Goal: Book appointment/travel/reservation

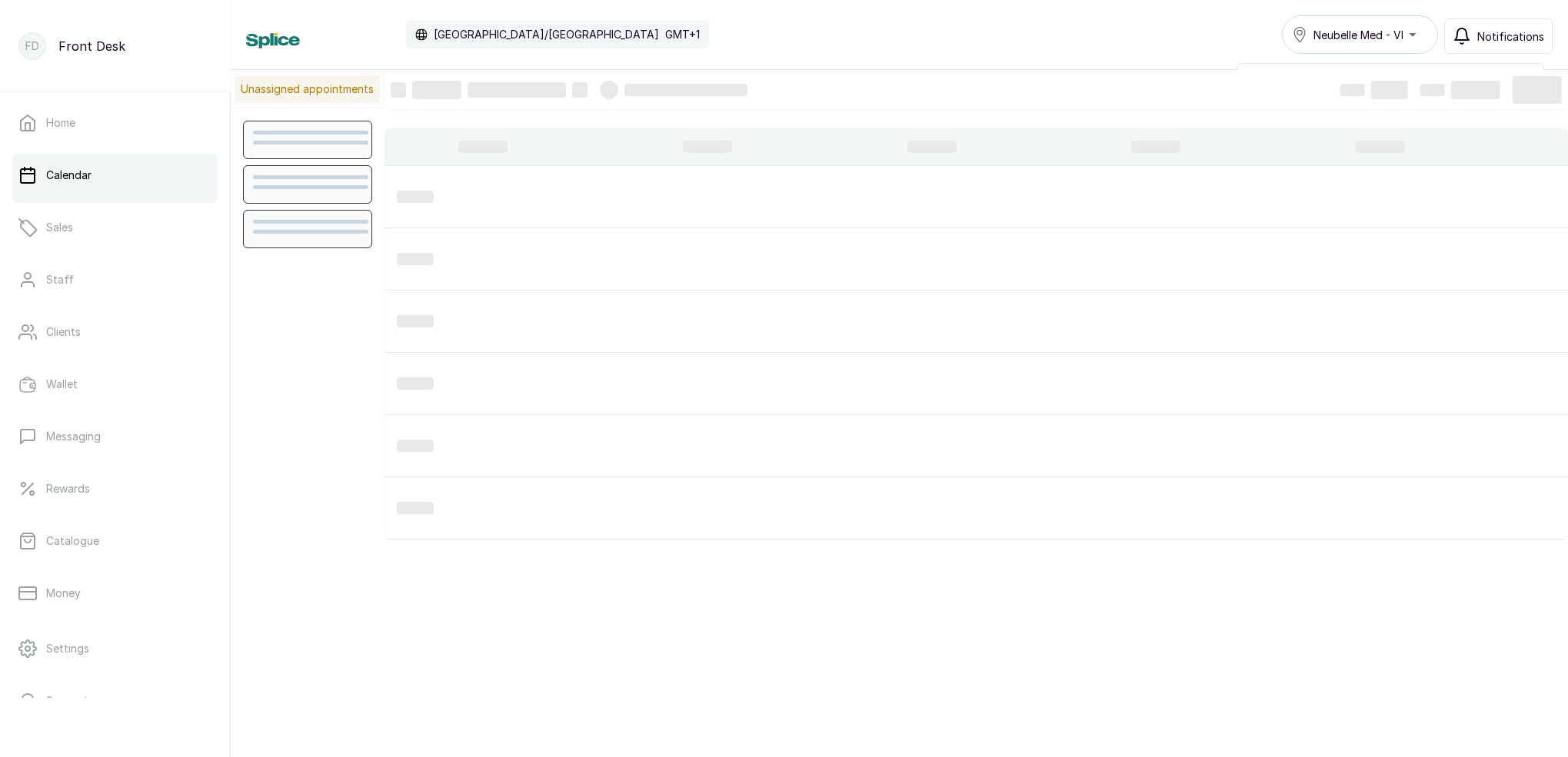
scroll to position [518, 0]
click at [1492, 31] on span "Notifications" at bounding box center [1510, 36] width 67 height 16
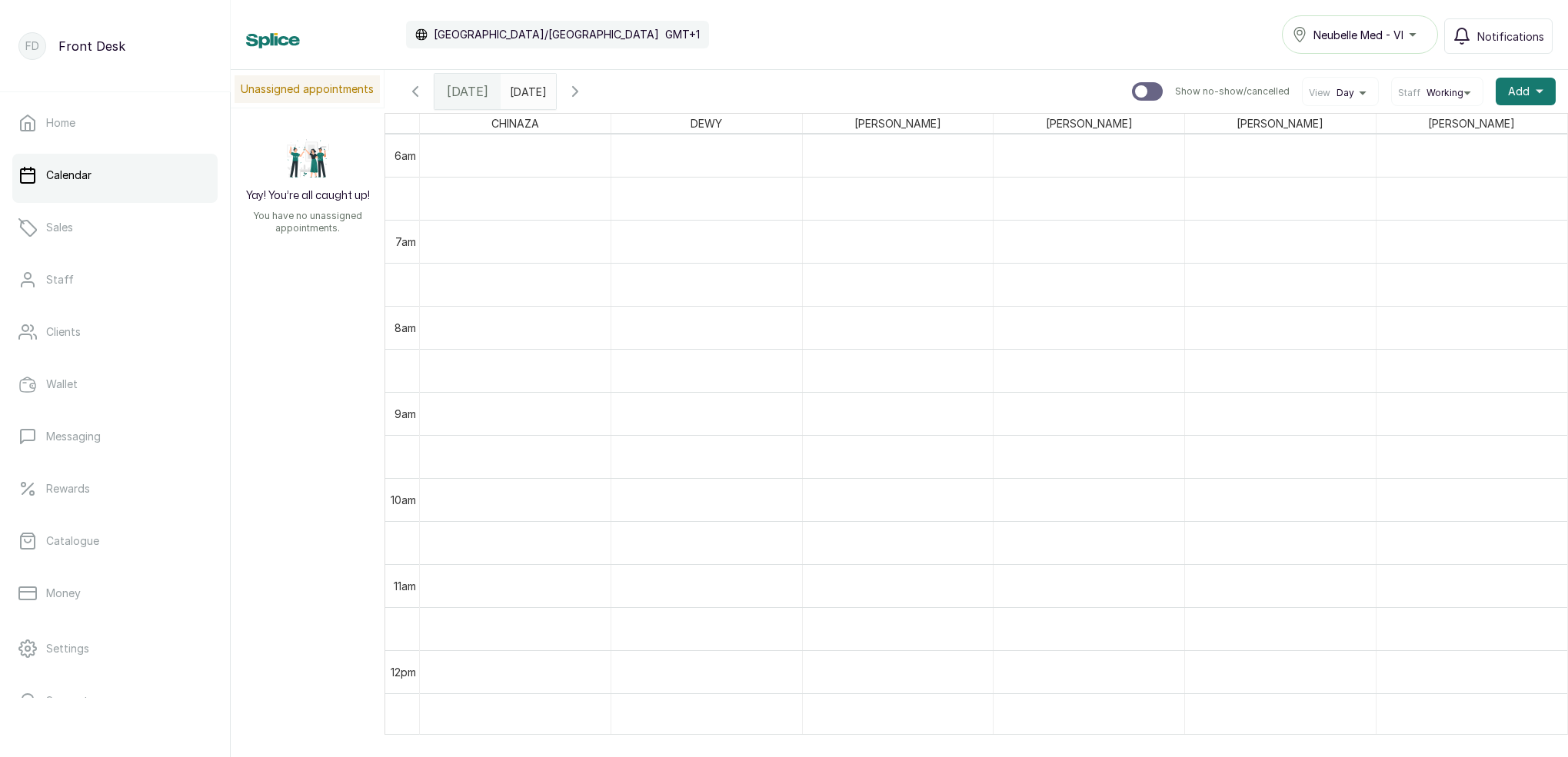
type input "dd/MM/yyyy"
click at [526, 92] on input "dd/MM/yyyy" at bounding box center [514, 88] width 25 height 26
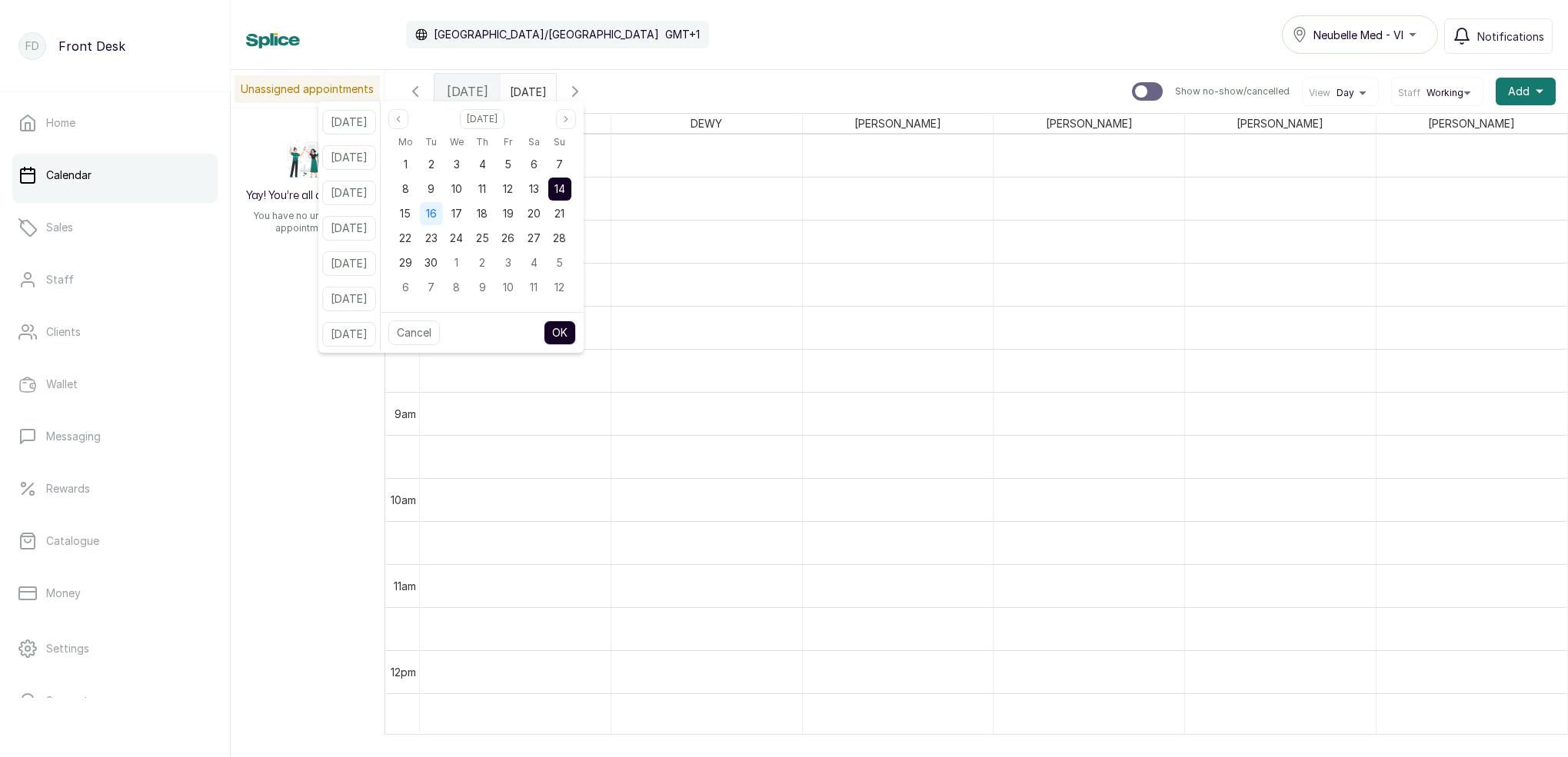
click at [437, 210] on span "16" at bounding box center [431, 213] width 10 height 13
click at [569, 332] on button "OK" at bounding box center [560, 333] width 32 height 25
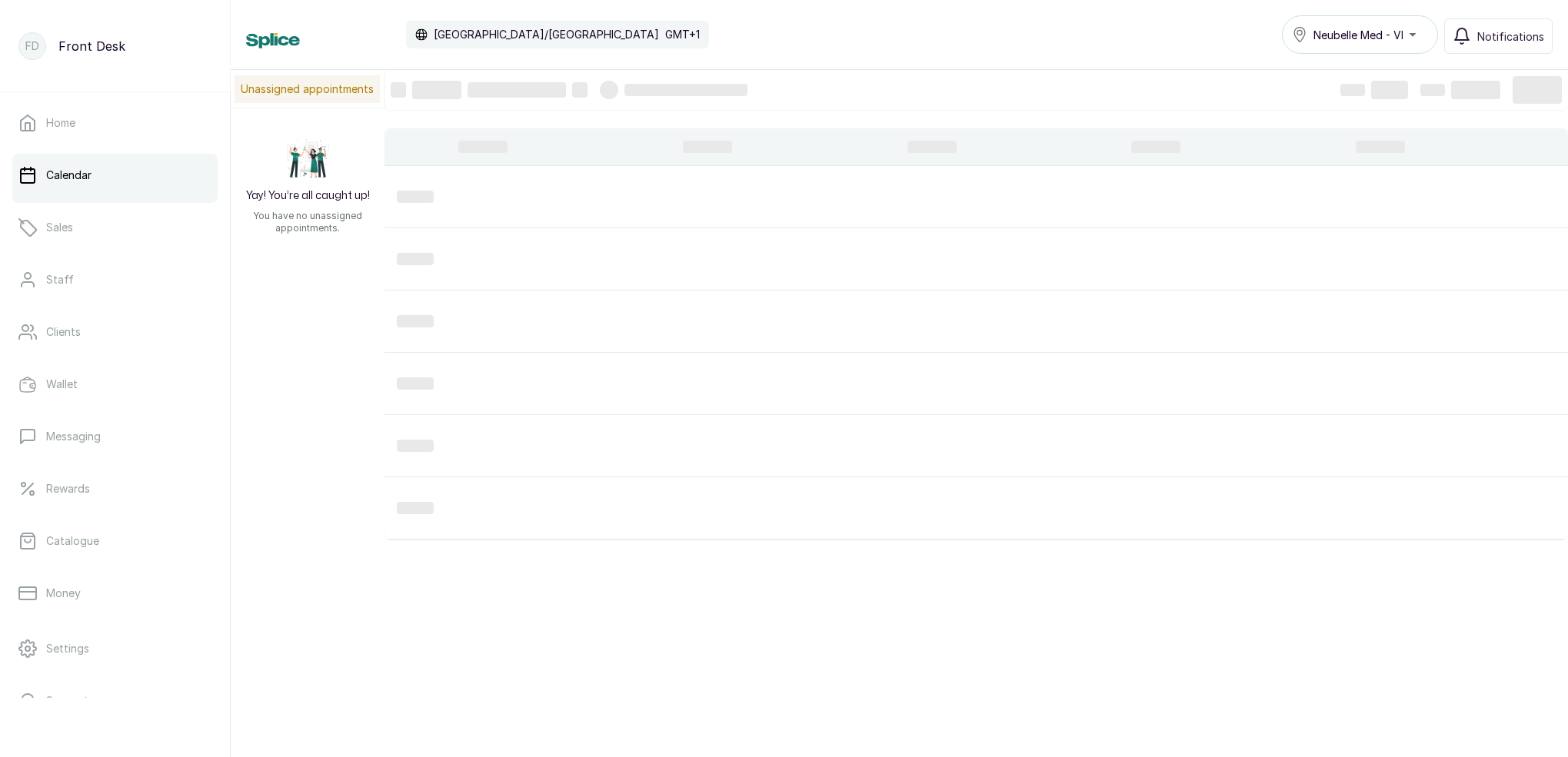
type input "[DATE]"
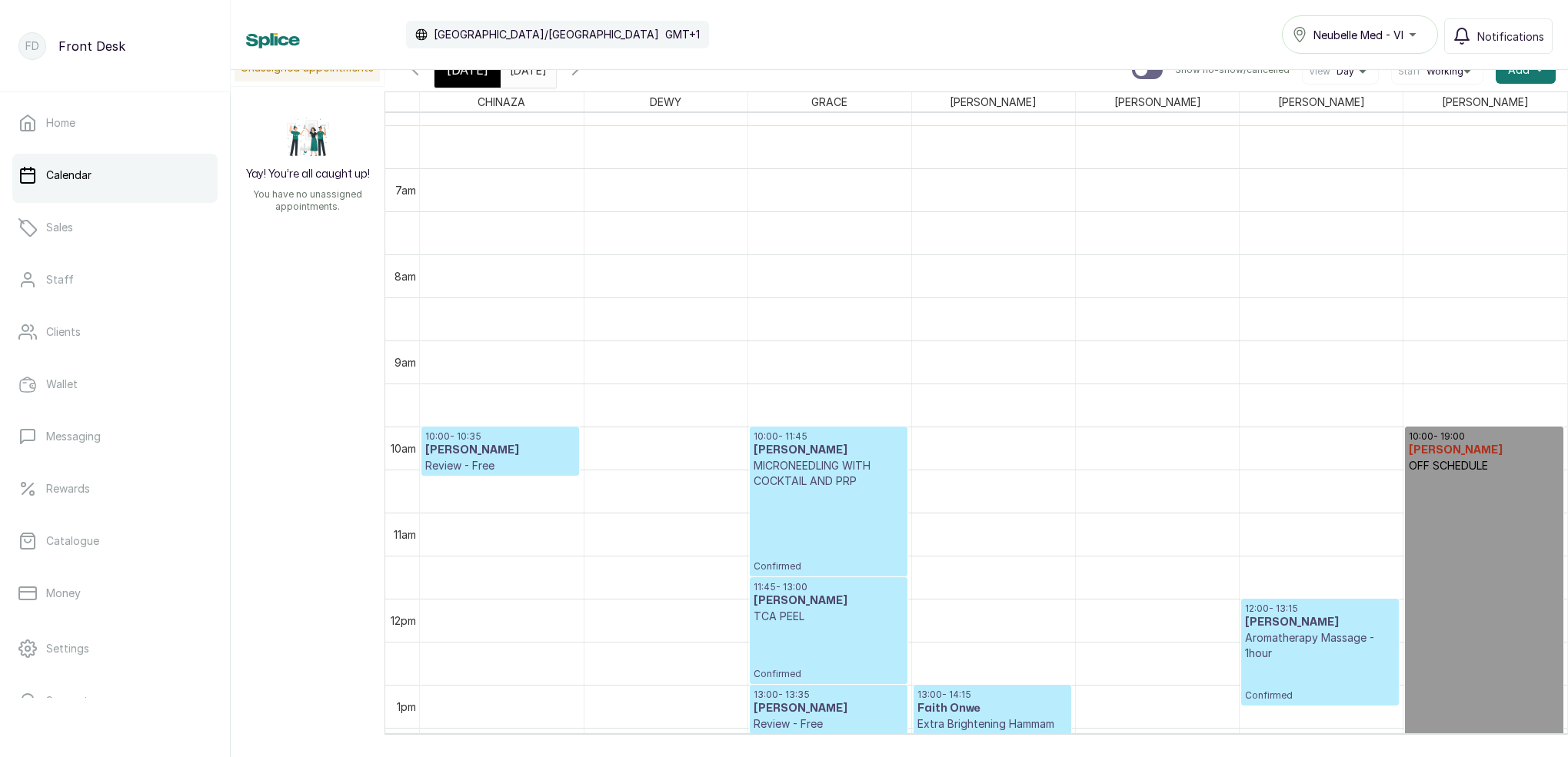
scroll to position [0, 0]
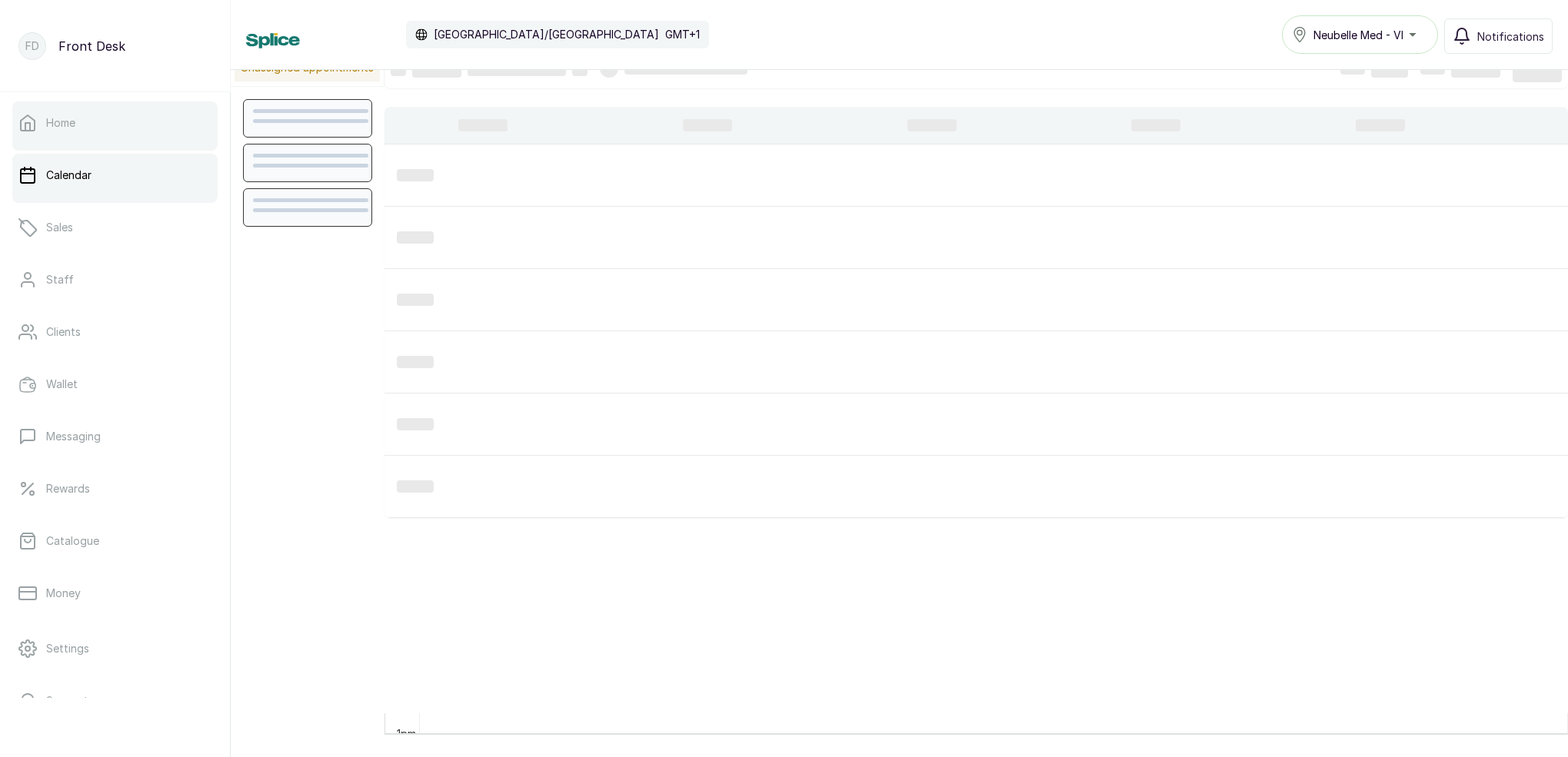
scroll to position [22, 0]
click at [138, 137] on link "Home" at bounding box center [115, 123] width 206 height 43
